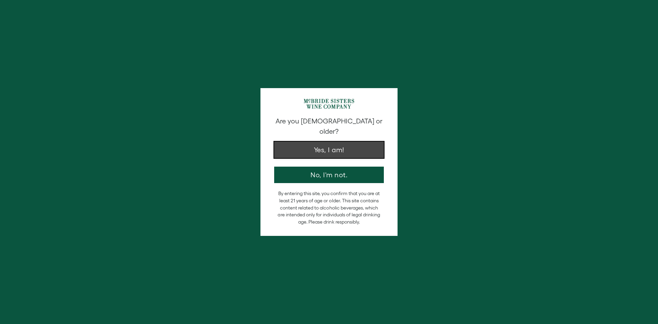
click at [327, 146] on button "Yes, I am!" at bounding box center [329, 150] width 110 height 16
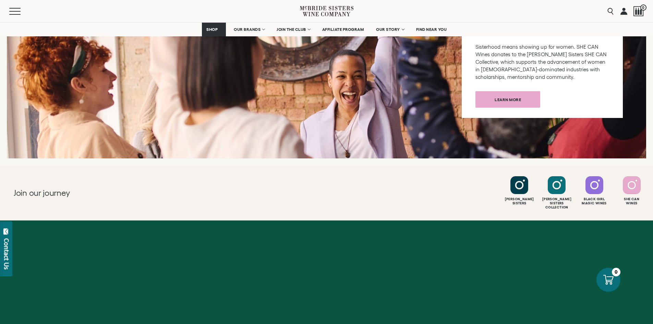
scroll to position [2688, 0]
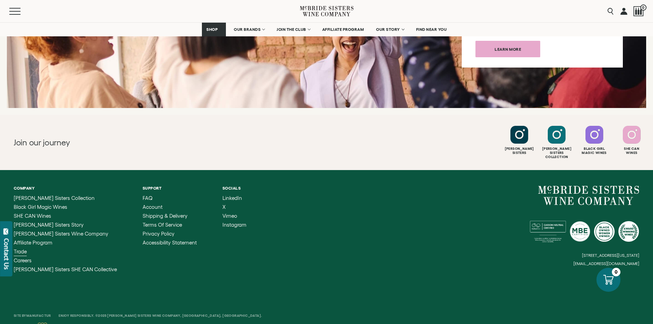
click at [22, 249] on span "Trade" at bounding box center [20, 252] width 13 height 6
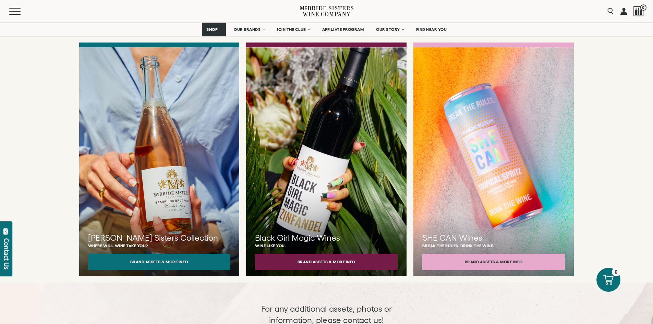
scroll to position [575, 0]
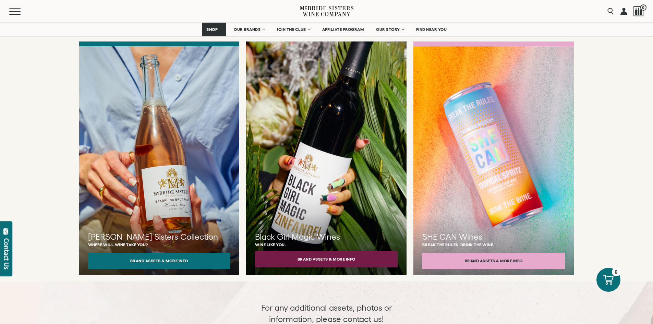
click at [337, 252] on button "Brand Assets & More Info" at bounding box center [326, 259] width 143 height 16
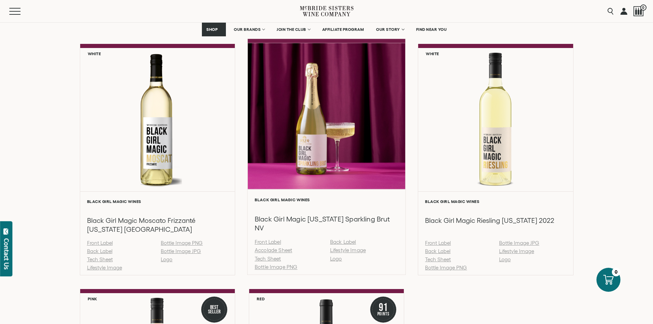
scroll to position [487, 0]
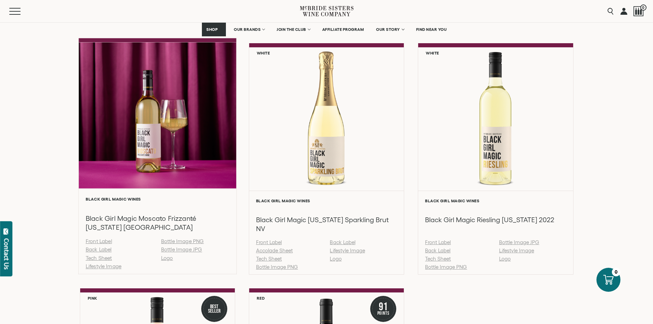
click at [167, 259] on link "Logo" at bounding box center [167, 258] width 12 height 6
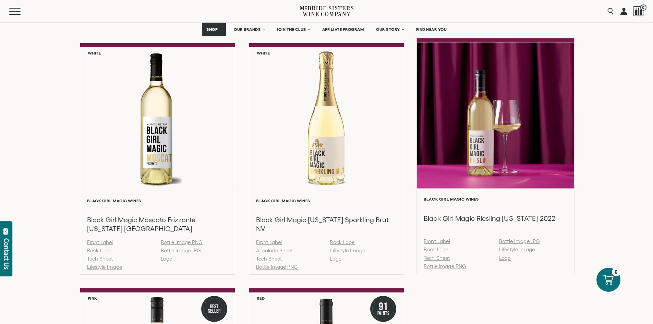
click at [507, 259] on link "Logo" at bounding box center [505, 258] width 12 height 6
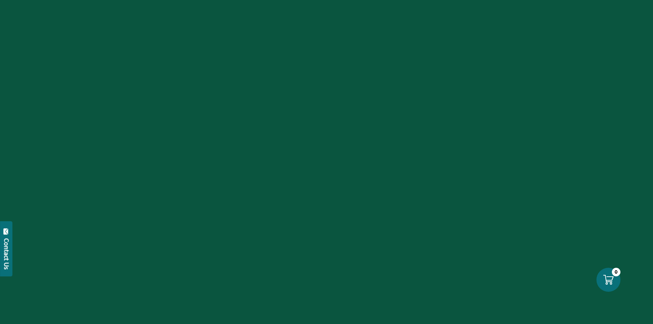
scroll to position [2644, 0]
drag, startPoint x: 655, startPoint y: 23, endPoint x: 666, endPoint y: 304, distance: 281.4
